Goal: Find contact information: Find contact information

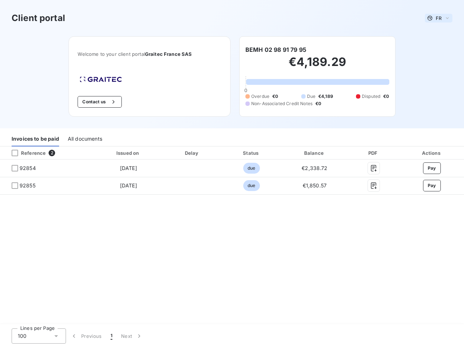
click at [438, 18] on span "FR" at bounding box center [438, 18] width 6 height 6
click at [99, 102] on button "Contact us" at bounding box center [100, 102] width 44 height 12
